Goal: Task Accomplishment & Management: Manage account settings

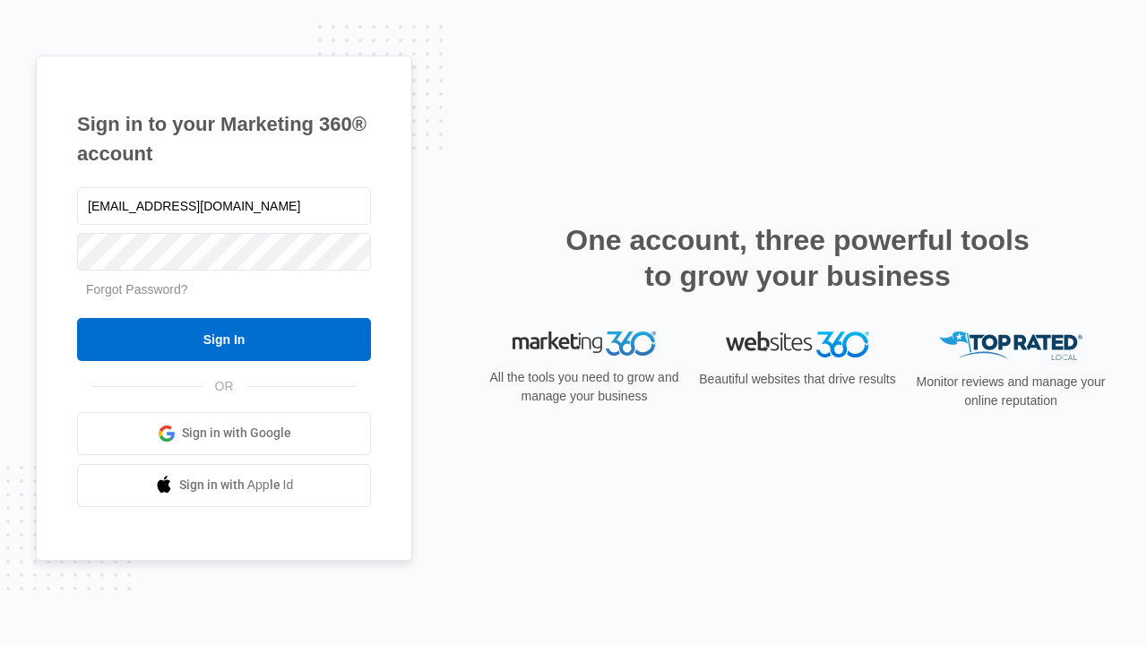
type input "dankie614@gmail.com"
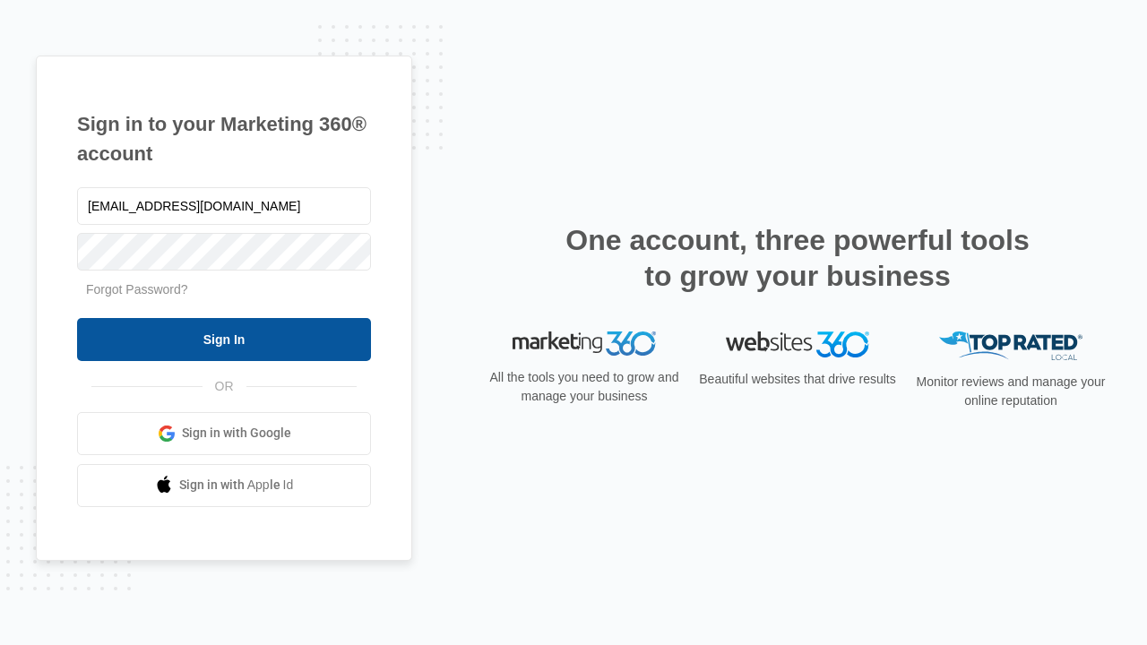
click at [224, 339] on input "Sign In" at bounding box center [224, 339] width 294 height 43
